Goal: Task Accomplishment & Management: Complete application form

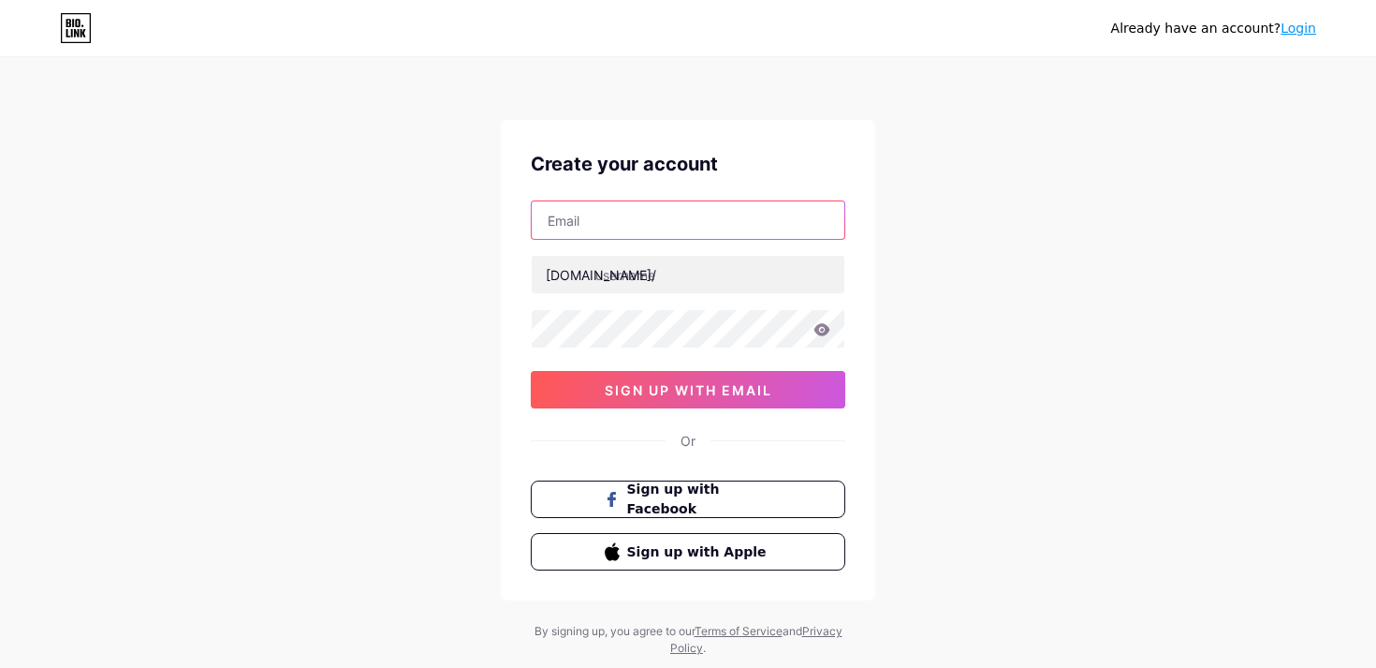
click at [814, 203] on input "text" at bounding box center [688, 219] width 313 height 37
type input "[EMAIL_ADDRESS][DOMAIN_NAME]"
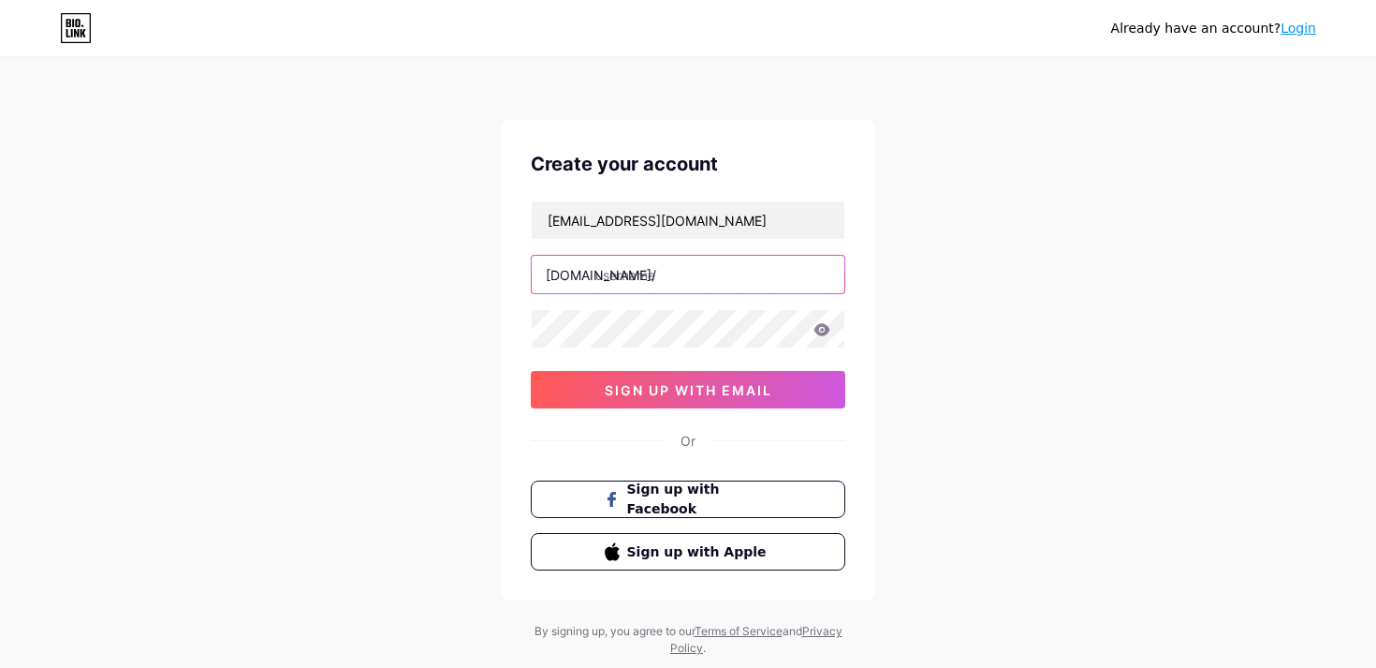
click at [662, 285] on input "text" at bounding box center [688, 274] width 313 height 37
type input "closetdamily"
click at [820, 331] on icon at bounding box center [822, 329] width 17 height 13
click at [820, 331] on icon at bounding box center [822, 330] width 16 height 13
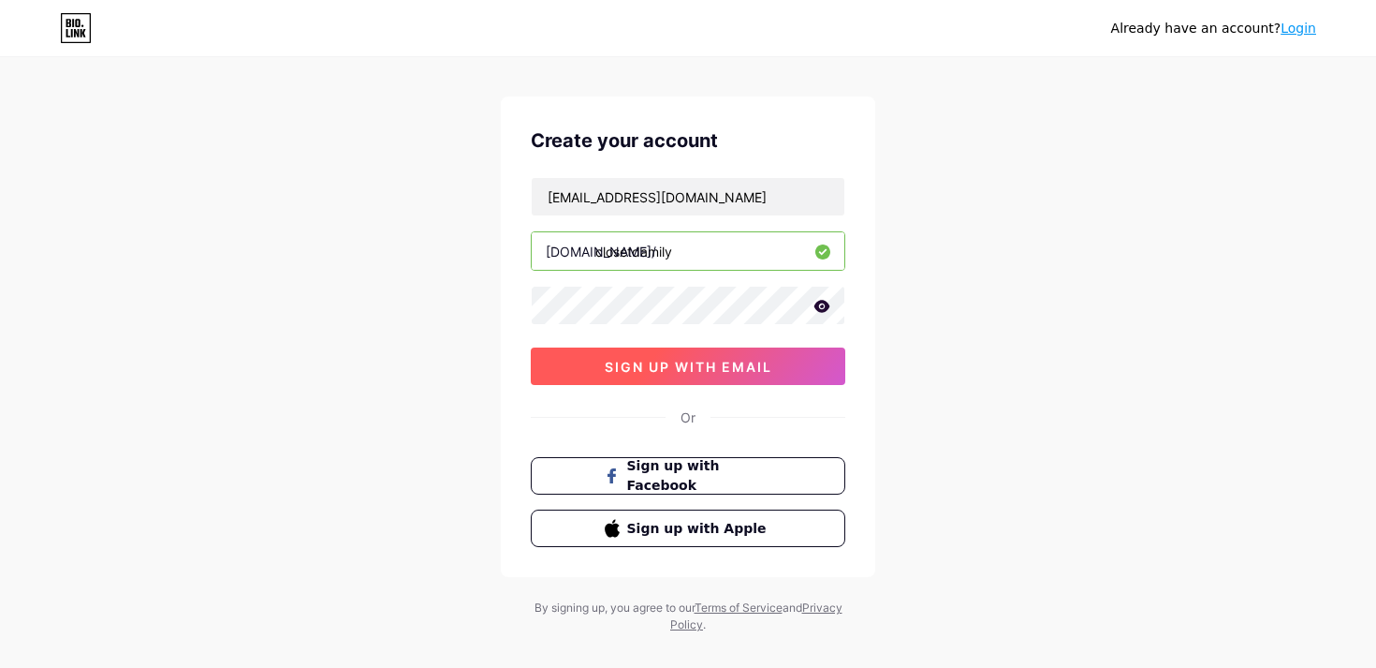
click at [727, 360] on span "sign up with email" at bounding box center [689, 367] width 168 height 16
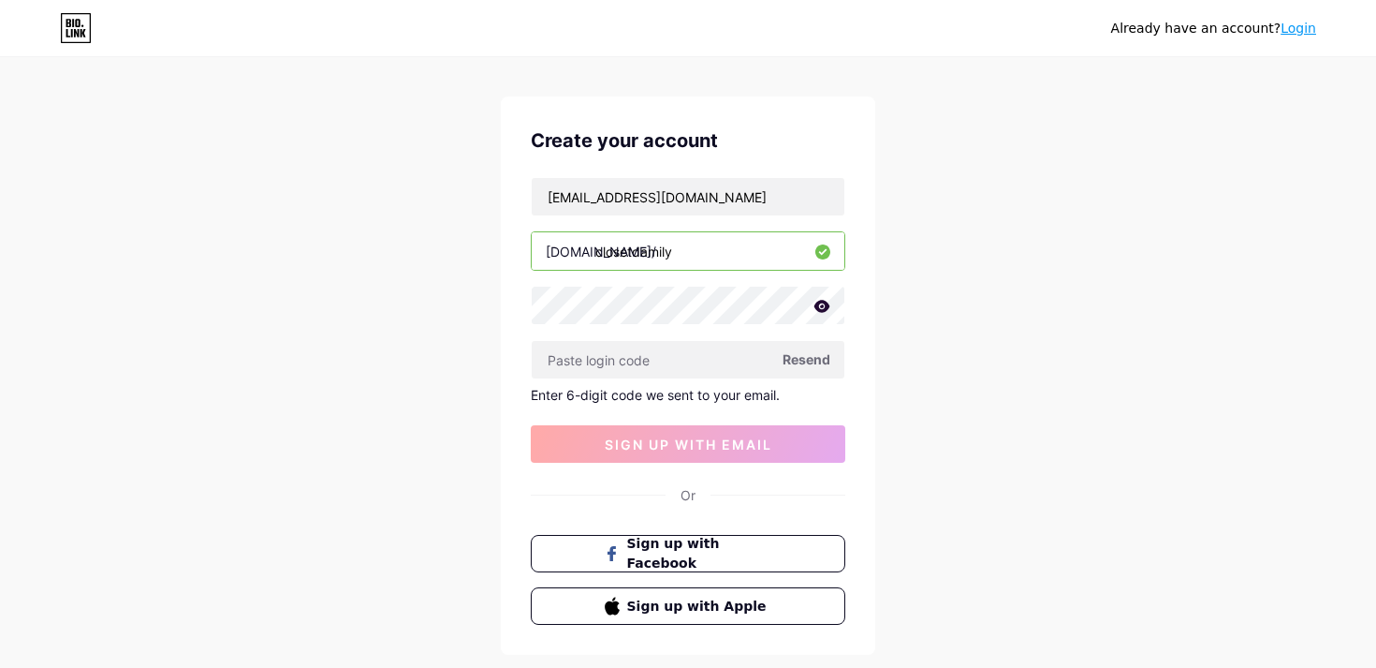
click at [805, 362] on span "Resend" at bounding box center [807, 359] width 48 height 20
paste input "208920"
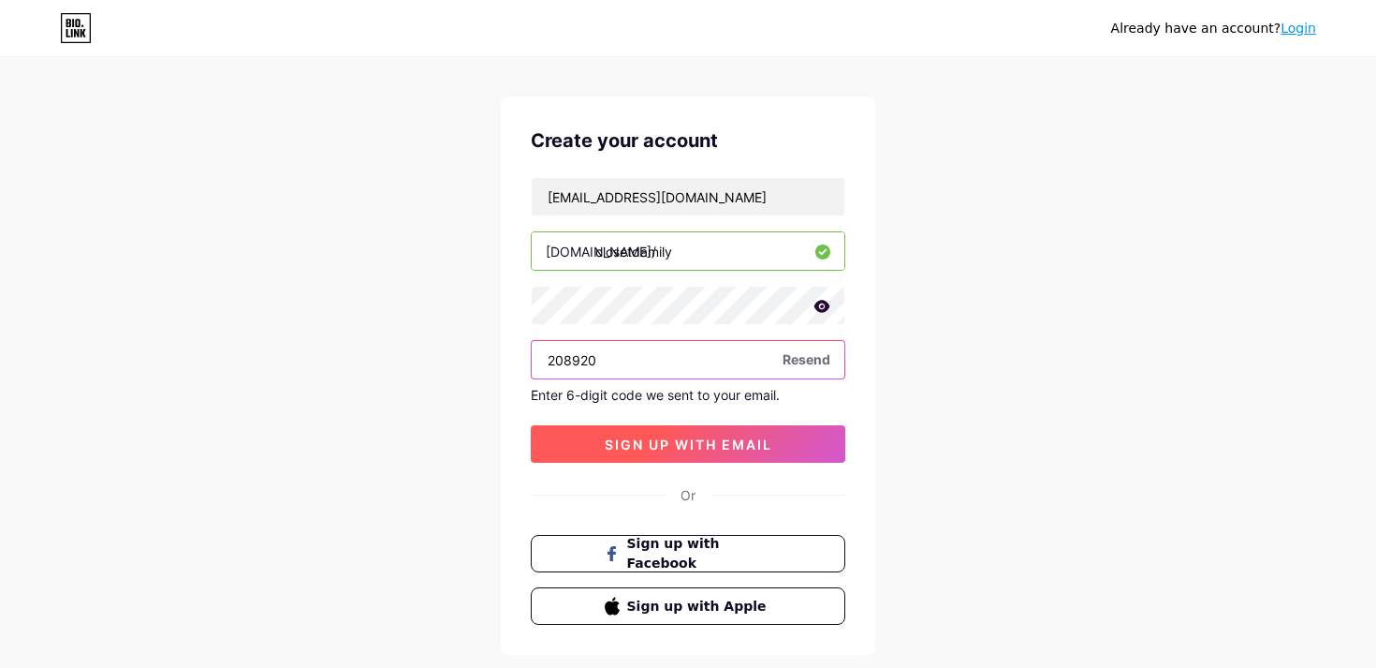
type input "208920"
click at [677, 447] on span "sign up with email" at bounding box center [689, 444] width 168 height 16
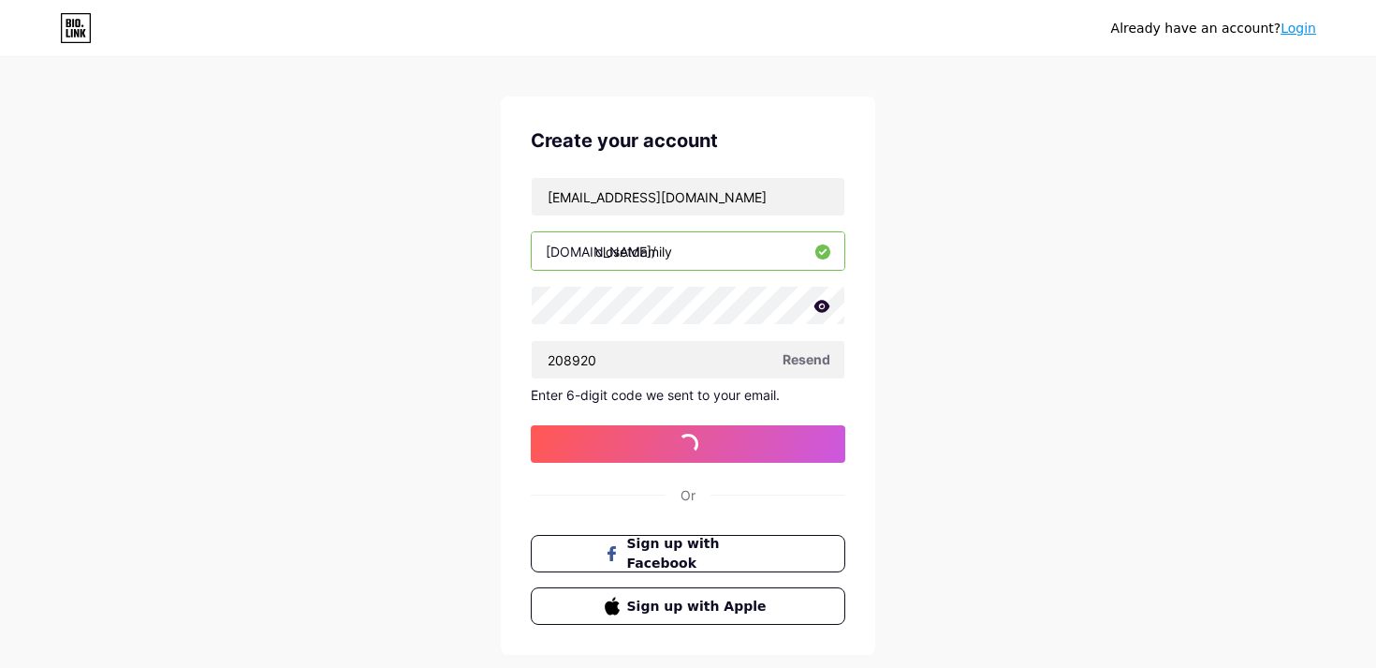
scroll to position [0, 0]
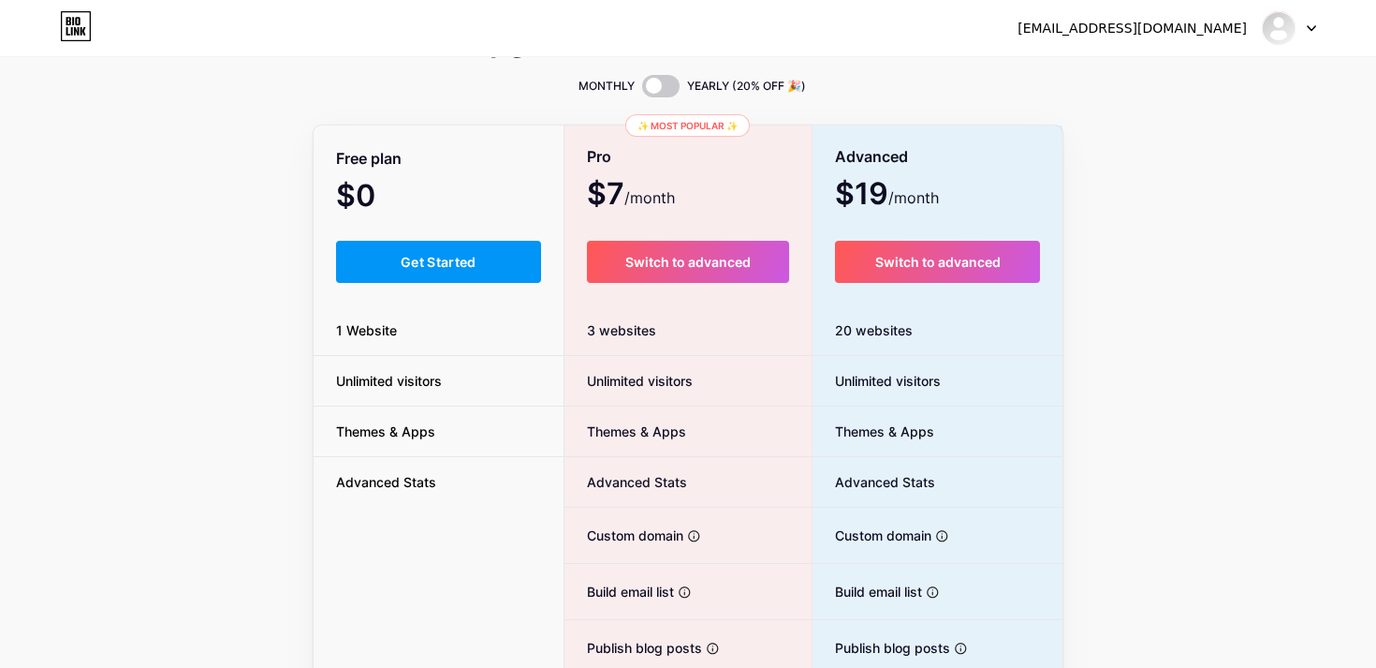
scroll to position [100, 0]
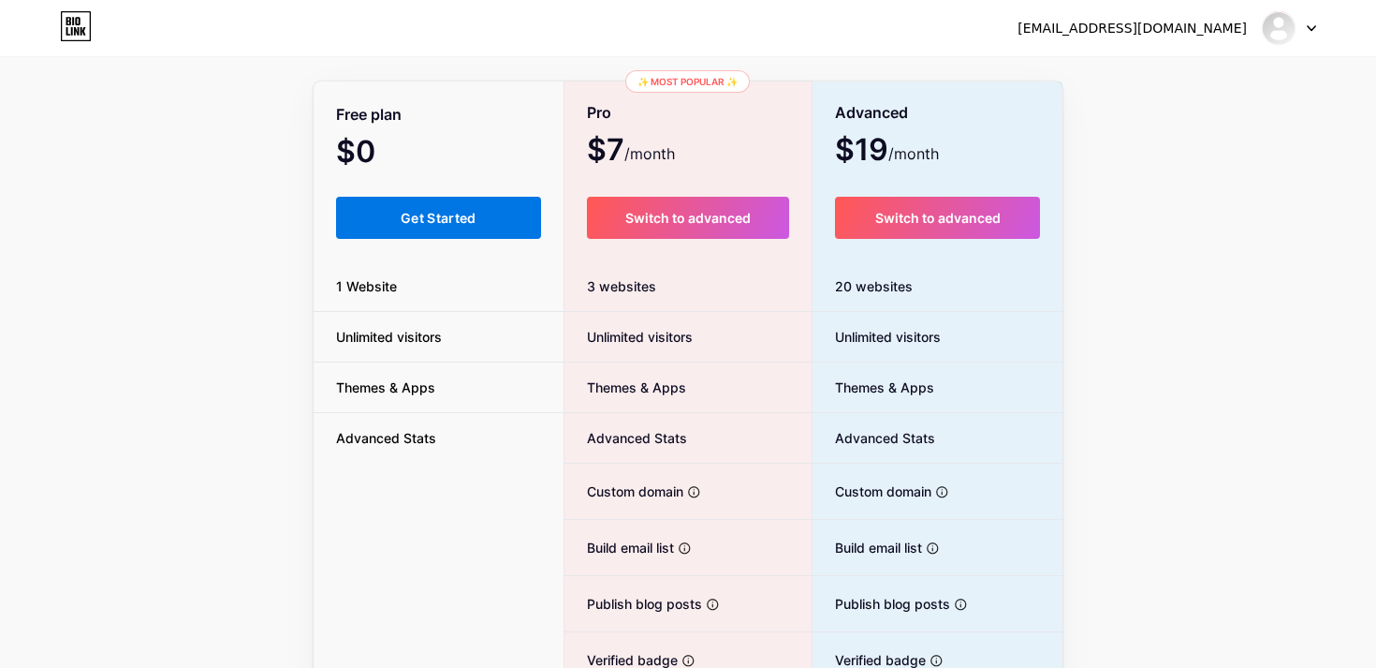
click at [411, 227] on button "Get Started" at bounding box center [438, 218] width 205 height 42
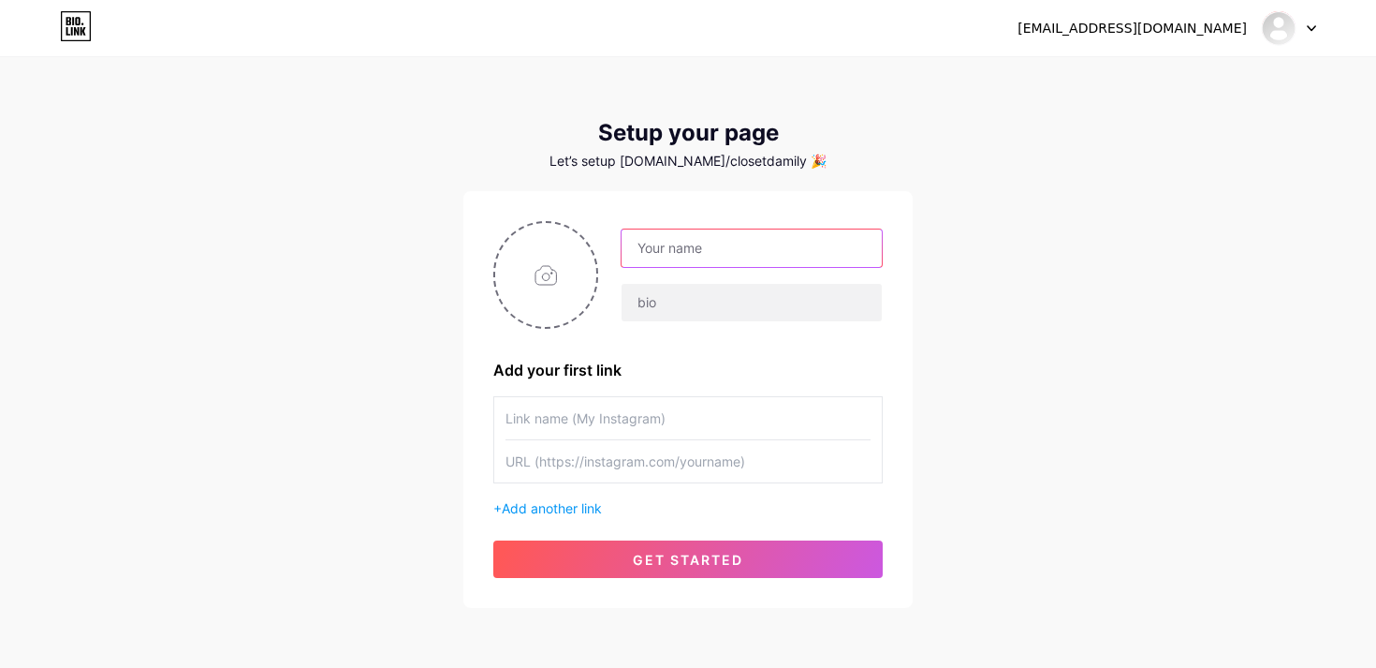
click at [787, 242] on input "text" at bounding box center [752, 247] width 260 height 37
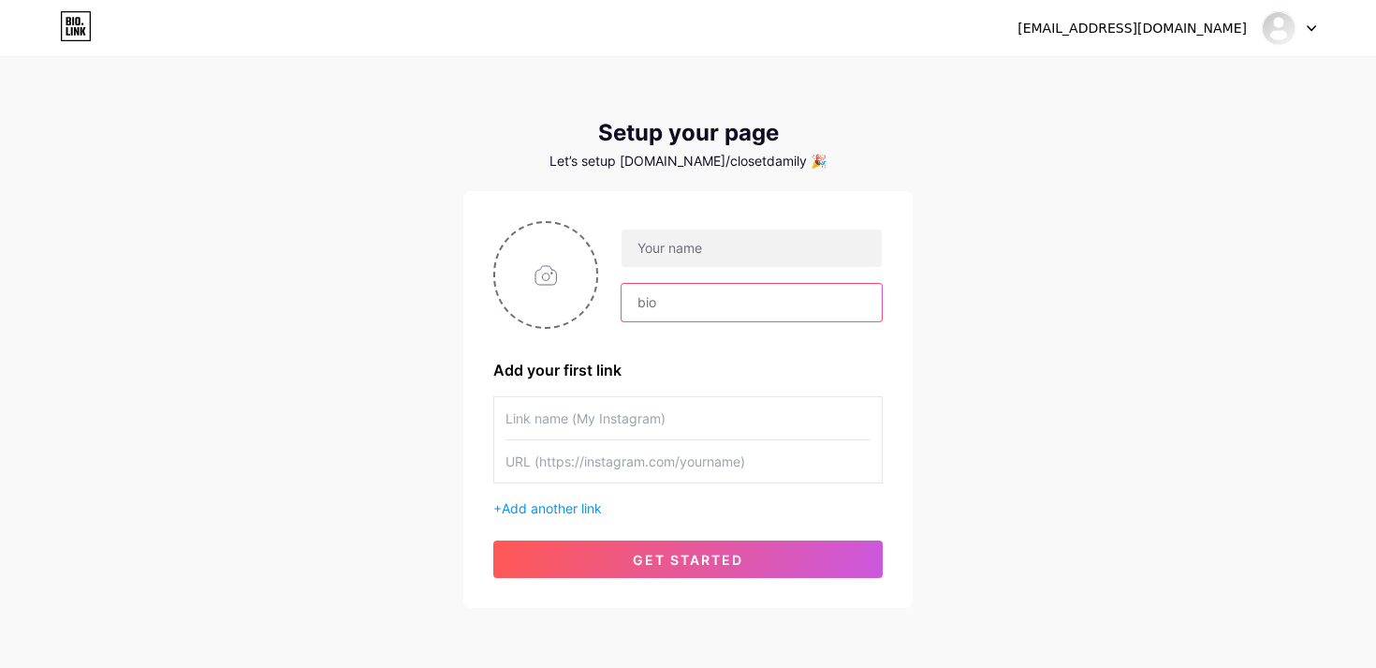
click at [680, 297] on input "text" at bounding box center [752, 302] width 260 height 37
type input "Produtos que eu"
